Goal: Task Accomplishment & Management: Manage account settings

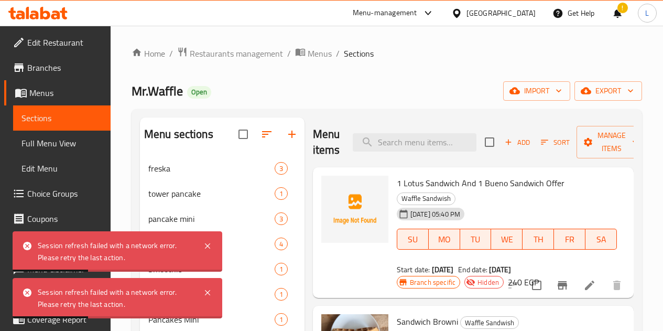
scroll to position [452, 0]
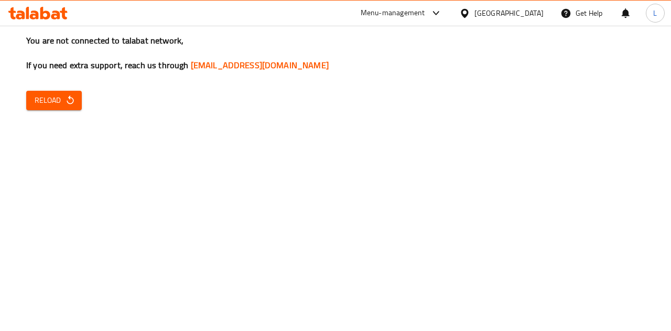
click at [59, 101] on span "Reload" at bounding box center [54, 100] width 39 height 13
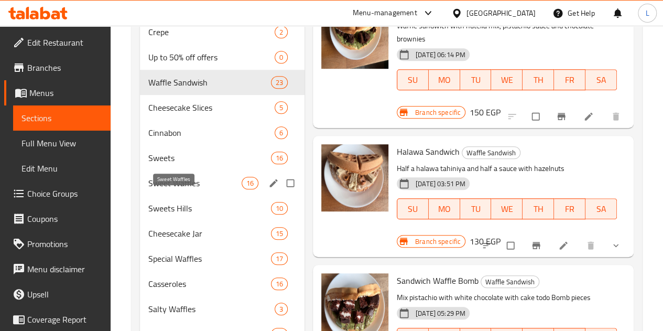
scroll to position [314, 0]
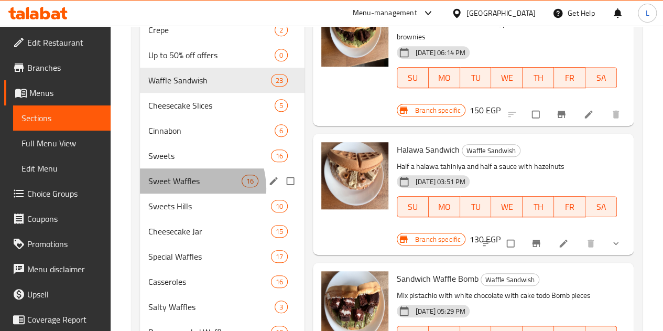
click at [185, 193] on div "Sweet Waffles 16" at bounding box center [222, 180] width 164 height 25
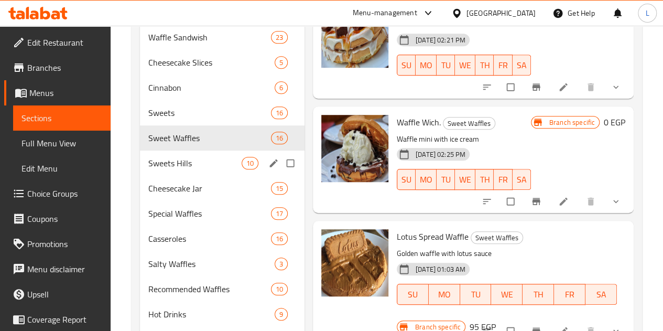
scroll to position [190, 0]
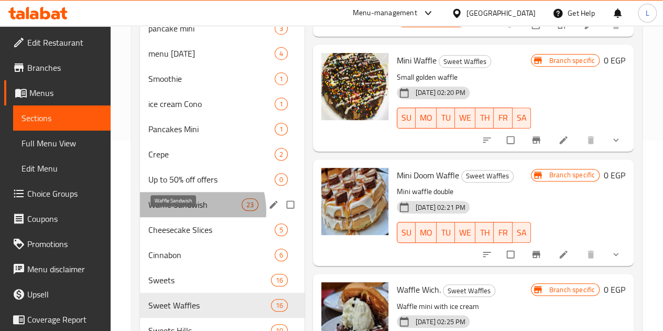
click at [193, 211] on span "Waffle Sandwish" at bounding box center [194, 204] width 93 height 13
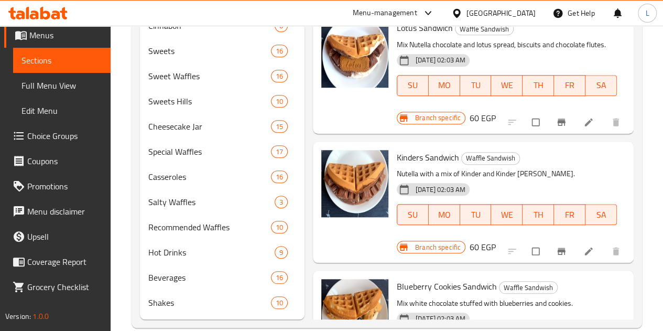
scroll to position [1624, 0]
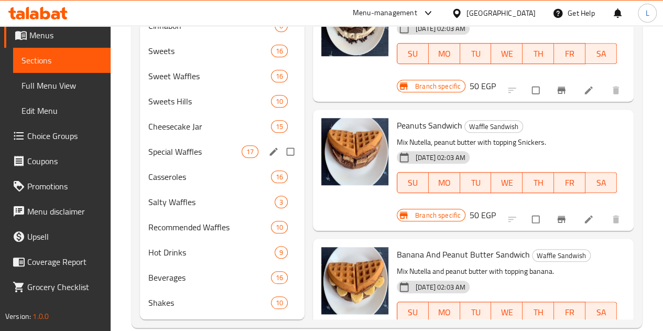
click at [196, 158] on span "Special Waffles" at bounding box center [194, 151] width 93 height 13
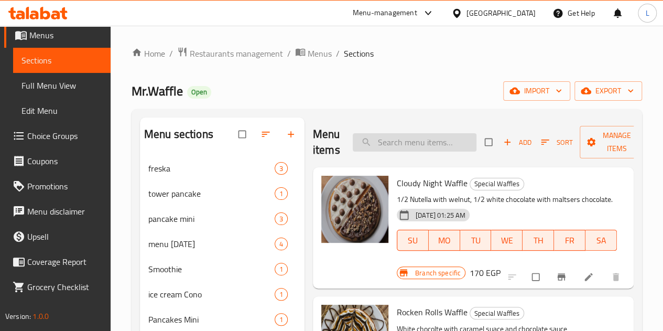
click at [417, 146] on input "search" at bounding box center [415, 142] width 124 height 18
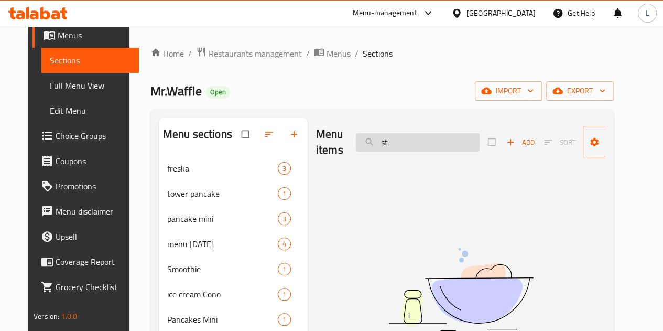
type input "s"
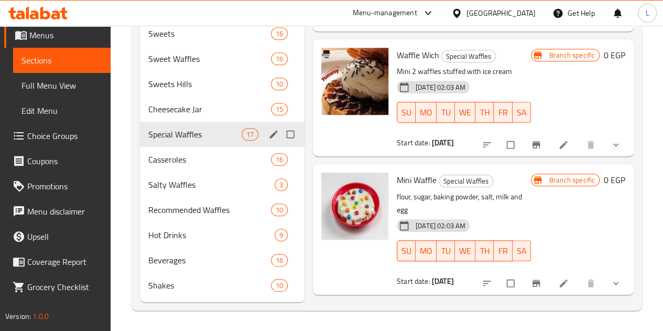
scroll to position [452, 0]
click at [197, 89] on span "Sweets Hills" at bounding box center [194, 83] width 93 height 13
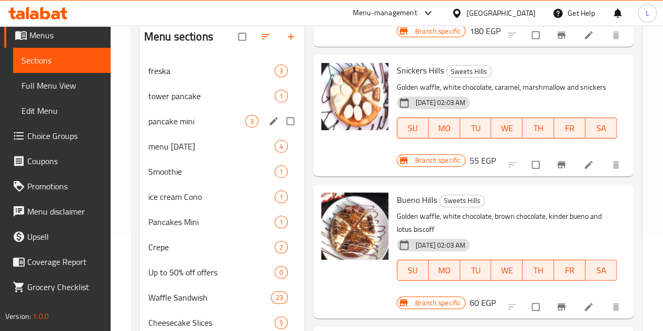
scroll to position [105, 0]
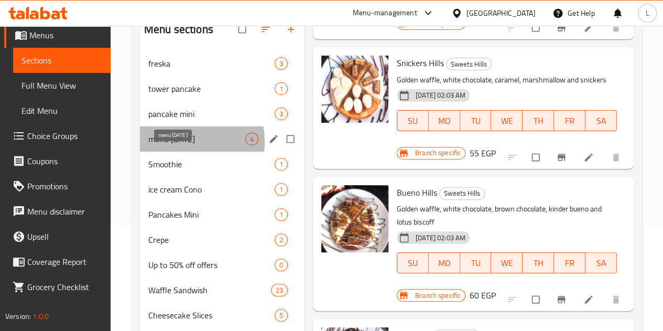
click at [175, 145] on span "menu Ramadan" at bounding box center [196, 139] width 97 height 13
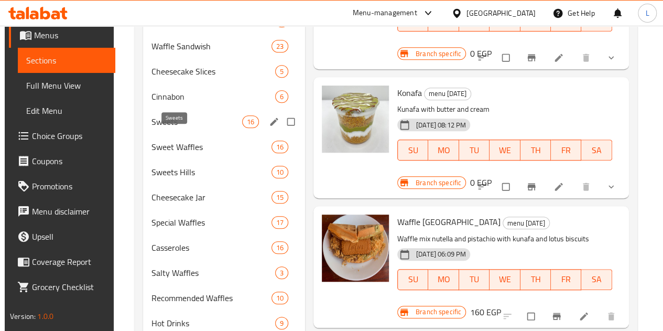
scroll to position [367, 0]
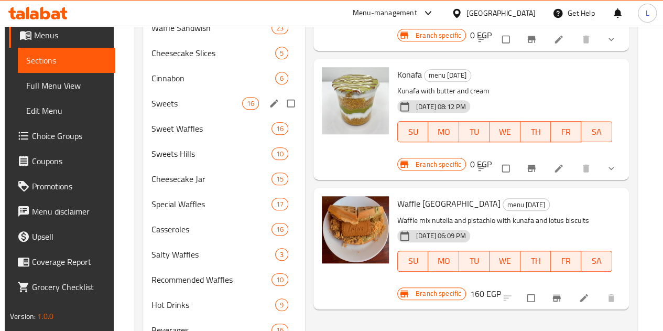
click at [176, 116] on div "Sweets 16" at bounding box center [224, 103] width 162 height 25
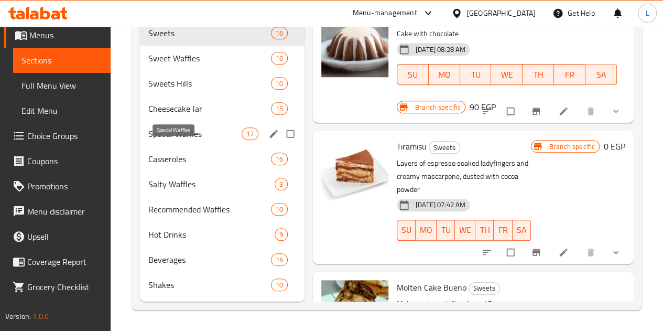
scroll to position [452, 0]
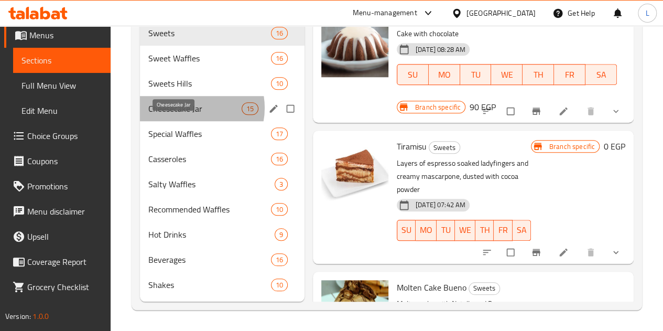
click at [191, 108] on span "Cheesecake Jar" at bounding box center [194, 108] width 93 height 13
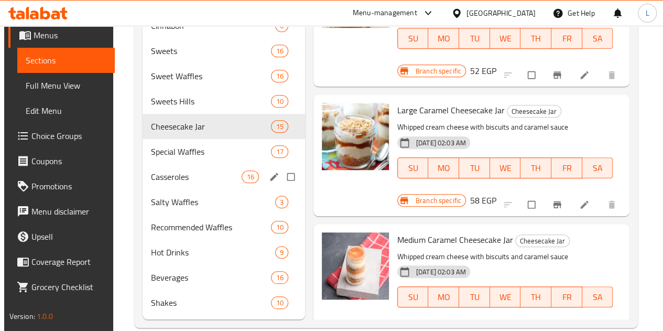
scroll to position [452, 0]
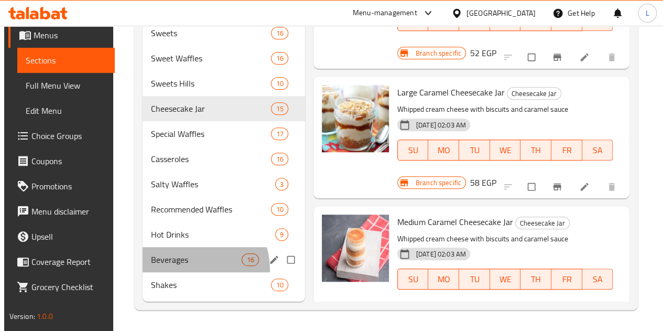
click at [186, 270] on div "Beverages 16" at bounding box center [223, 259] width 162 height 25
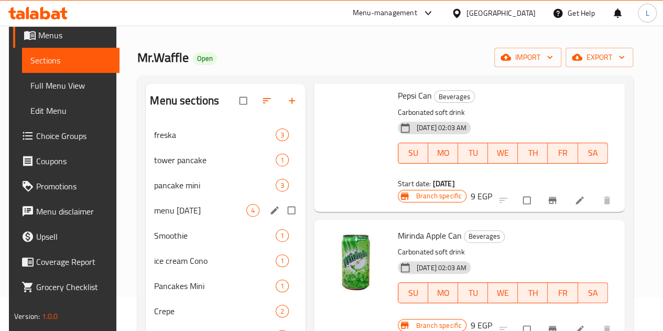
scroll to position [33, 0]
click at [177, 167] on span "tower pancake" at bounding box center [200, 160] width 92 height 13
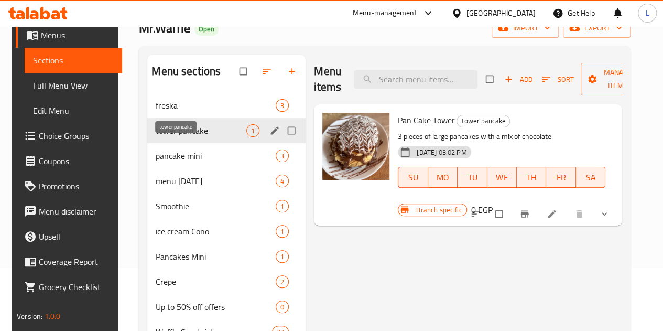
scroll to position [85, 0]
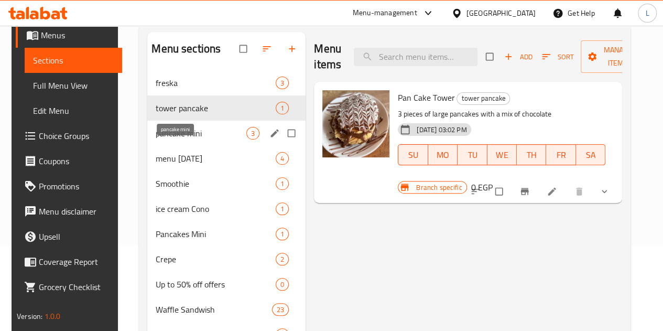
click at [177, 139] on span "pancake mini" at bounding box center [201, 133] width 91 height 13
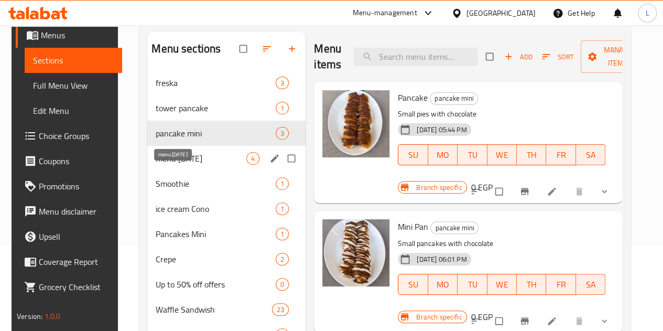
click at [184, 164] on span "menu Ramadan" at bounding box center [201, 158] width 91 height 13
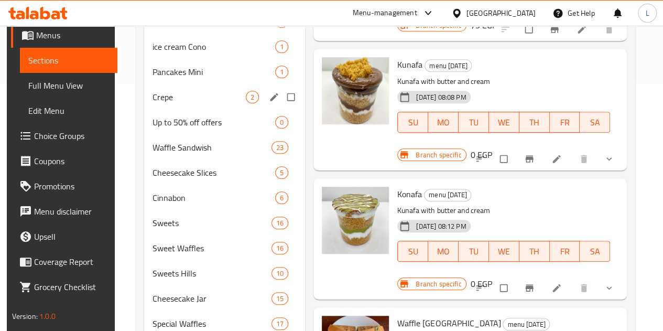
scroll to position [210, 0]
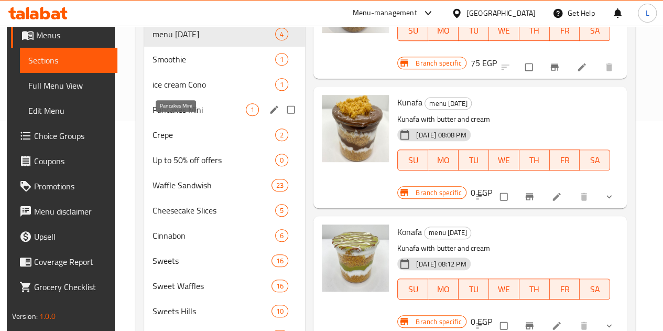
click at [183, 116] on span "Pancakes Mini" at bounding box center [198, 109] width 93 height 13
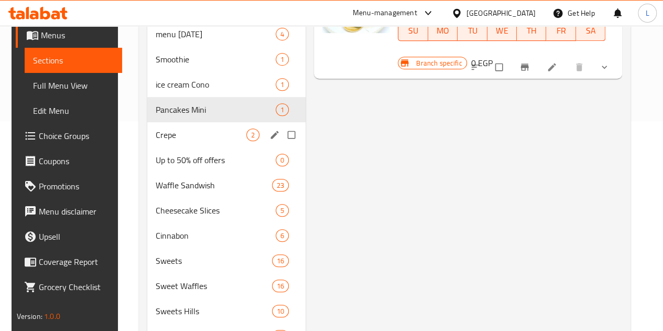
click at [188, 140] on div "Crepe 2" at bounding box center [226, 134] width 158 height 25
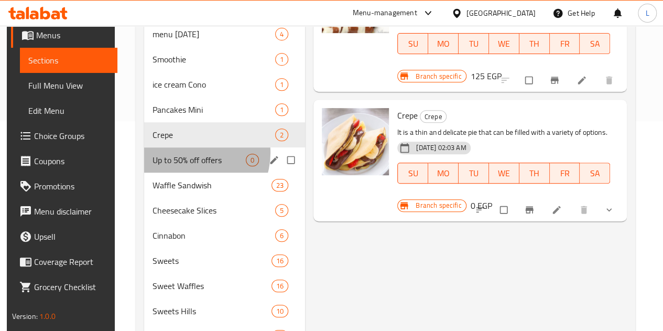
click at [186, 169] on div "Up to 50% off offers 0" at bounding box center [224, 159] width 161 height 25
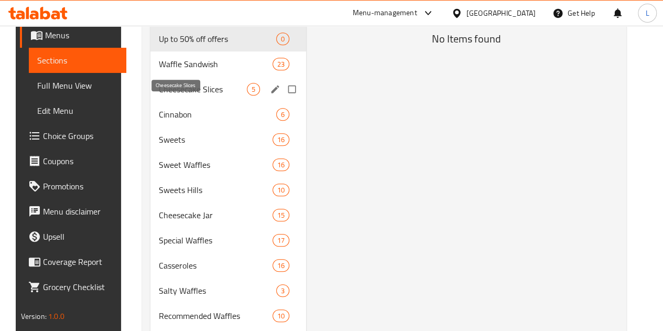
scroll to position [314, 0]
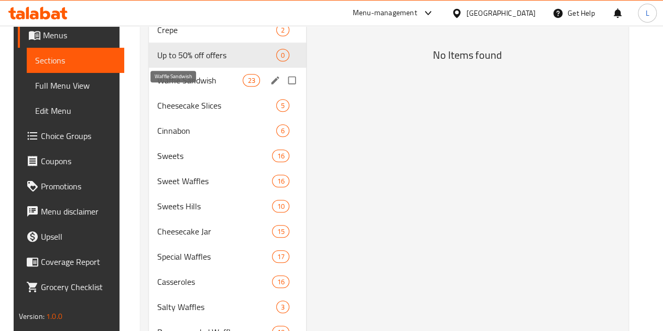
click at [192, 86] on span "Waffle Sandwish" at bounding box center [199, 80] width 85 height 13
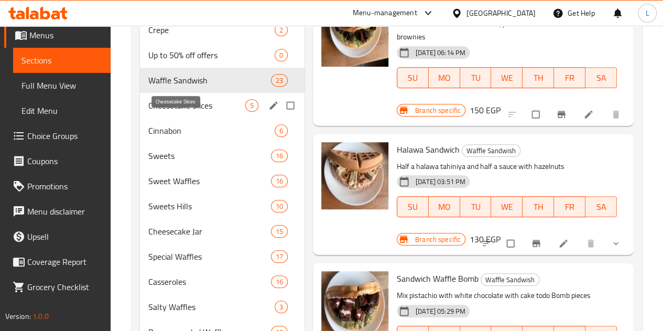
click at [194, 112] on span "Cheesecake Slices" at bounding box center [196, 105] width 97 height 13
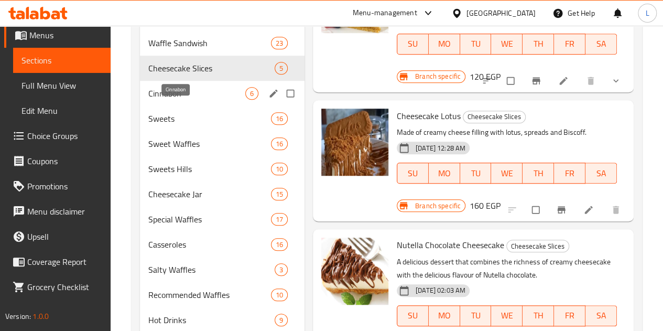
scroll to position [367, 0]
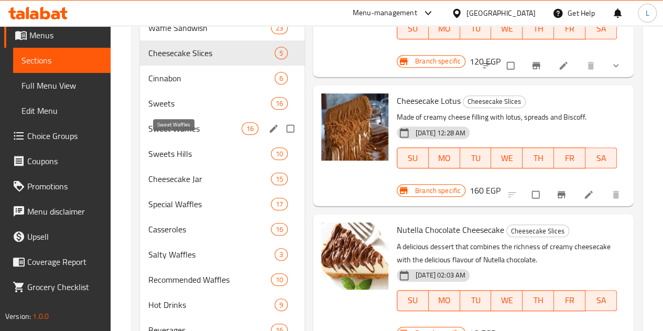
click at [180, 135] on span "Sweet Waffles" at bounding box center [194, 128] width 93 height 13
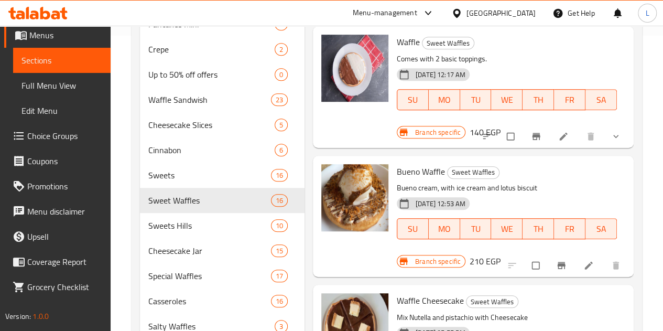
scroll to position [452, 0]
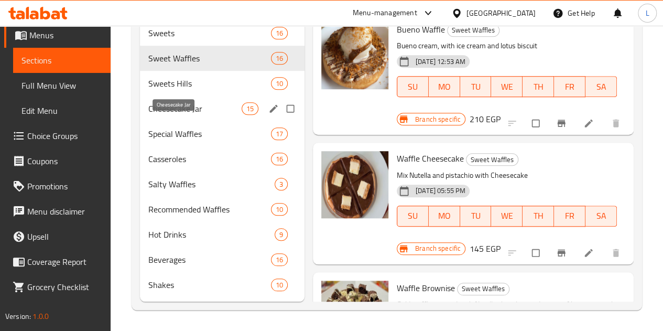
click at [178, 104] on span "Cheesecake Jar" at bounding box center [194, 108] width 93 height 13
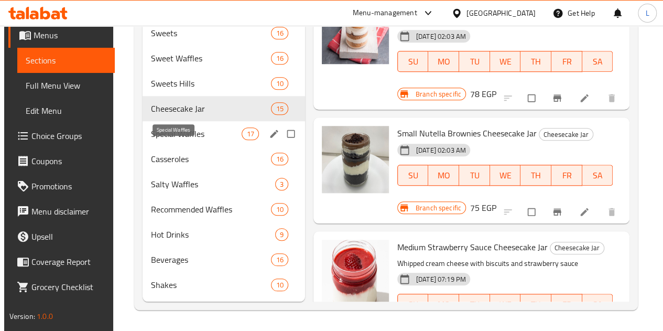
click at [184, 133] on span "Special Waffles" at bounding box center [196, 133] width 91 height 13
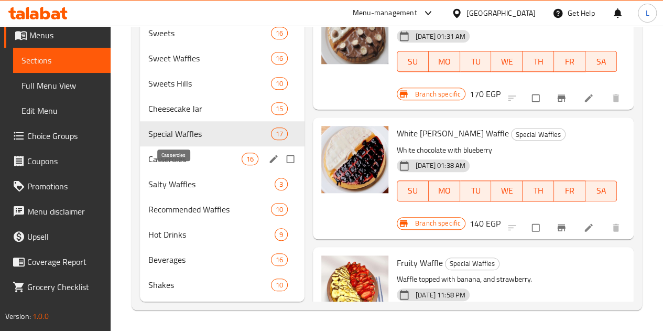
click at [179, 156] on span "Casseroles" at bounding box center [194, 158] width 93 height 13
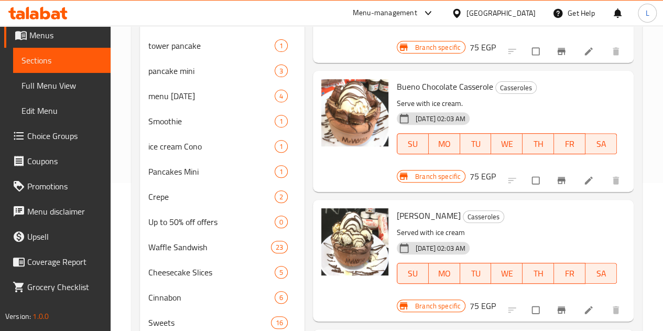
scroll to position [452, 0]
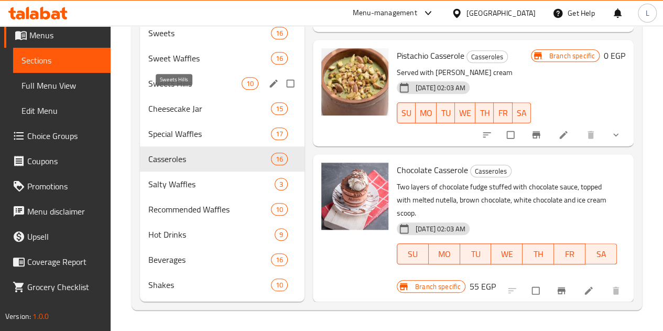
click at [189, 77] on span "Sweets Hills" at bounding box center [194, 83] width 93 height 13
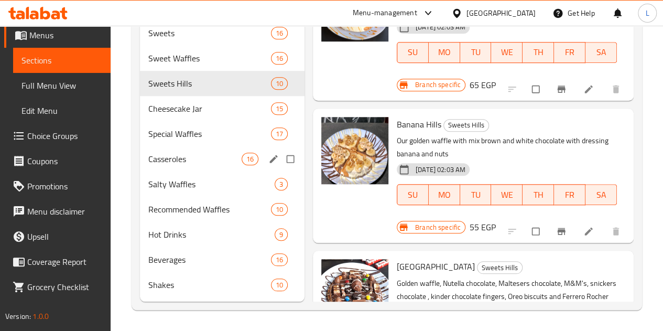
scroll to position [452, 0]
click at [186, 141] on div "Special Waffles 17" at bounding box center [222, 133] width 164 height 25
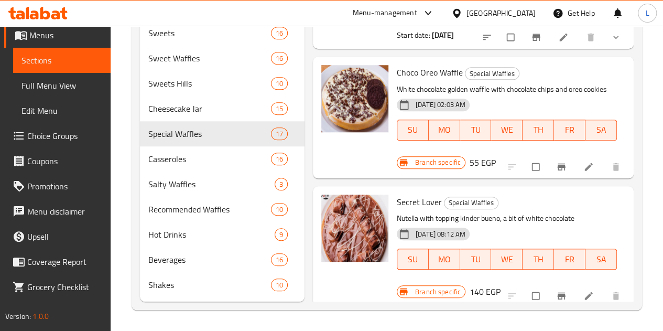
scroll to position [658, 0]
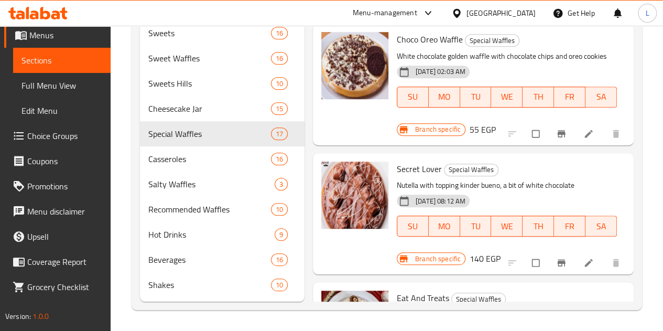
click at [589, 254] on li at bounding box center [589, 262] width 29 height 17
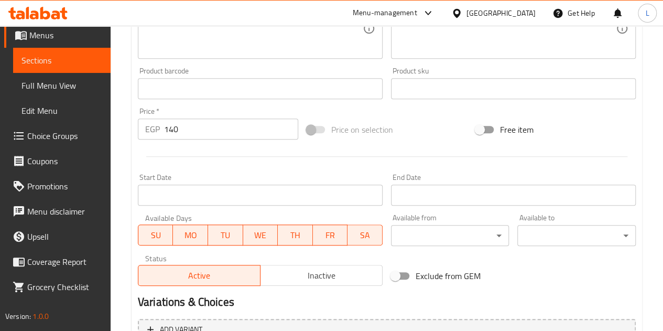
scroll to position [425, 0]
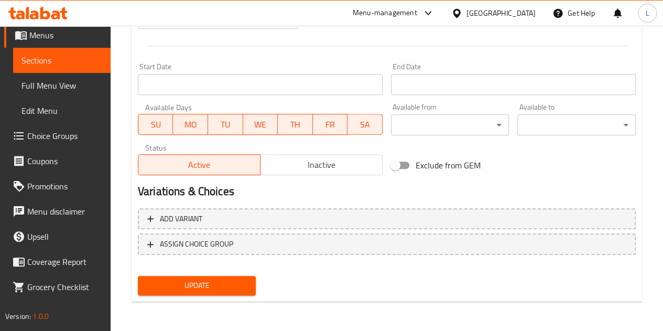
click at [390, 158] on input "Exclude from GEM" at bounding box center [395, 165] width 60 height 20
click at [399, 162] on input "Exclude from GEM" at bounding box center [406, 165] width 60 height 20
checkbox input "false"
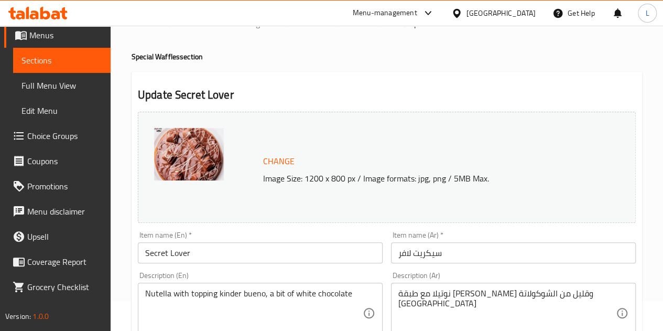
scroll to position [0, 0]
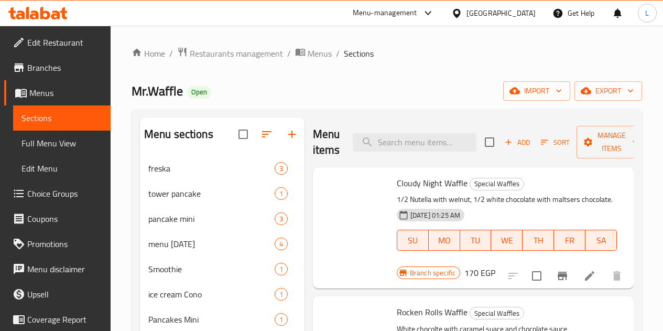
scroll to position [452, 0]
